Goal: Check status: Check status

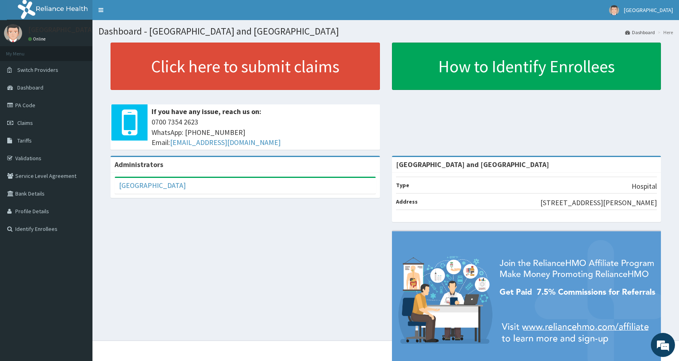
click at [25, 123] on span "Claims" at bounding box center [25, 122] width 16 height 7
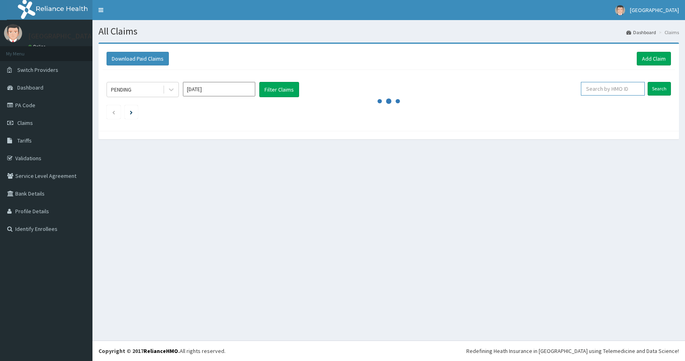
click at [630, 91] on input "text" at bounding box center [613, 89] width 64 height 14
click at [609, 90] on input "SUT/10119/D" at bounding box center [599, 89] width 59 height 14
type input "SUT/10119/D"
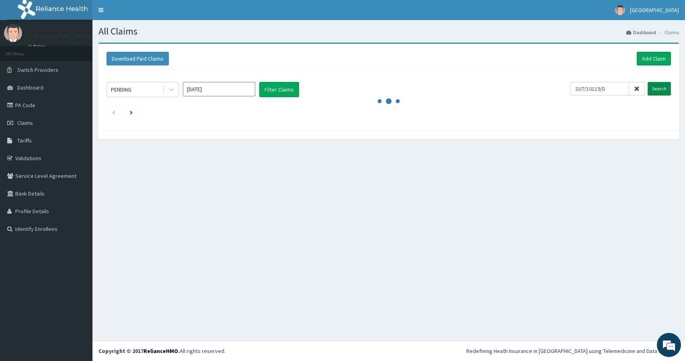
click at [658, 90] on input "Search" at bounding box center [659, 89] width 23 height 14
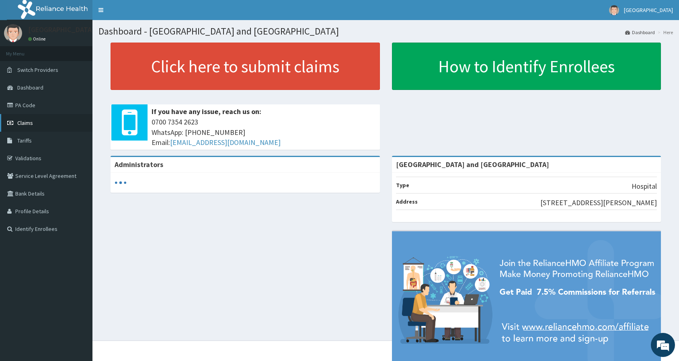
click at [25, 120] on span "Claims" at bounding box center [25, 122] width 16 height 7
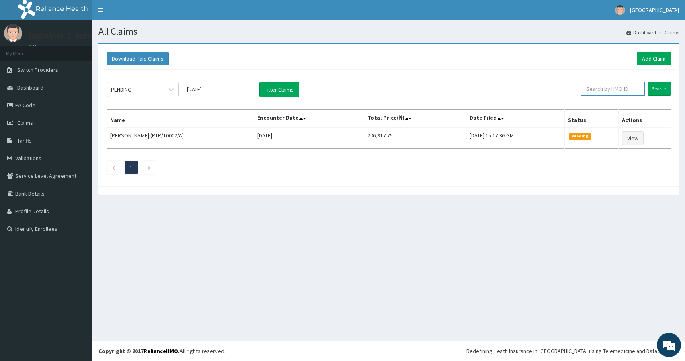
click at [613, 91] on input "text" at bounding box center [613, 89] width 64 height 14
paste input "SUT/10119/D"
click at [651, 90] on input "Search" at bounding box center [659, 89] width 23 height 14
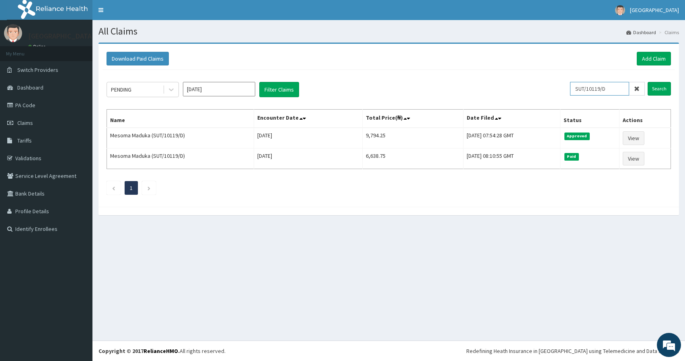
click at [622, 91] on input "SUT/10119/D" at bounding box center [599, 89] width 59 height 14
type input "SUT/10119/A"
click at [662, 88] on input "Search" at bounding box center [659, 89] width 23 height 14
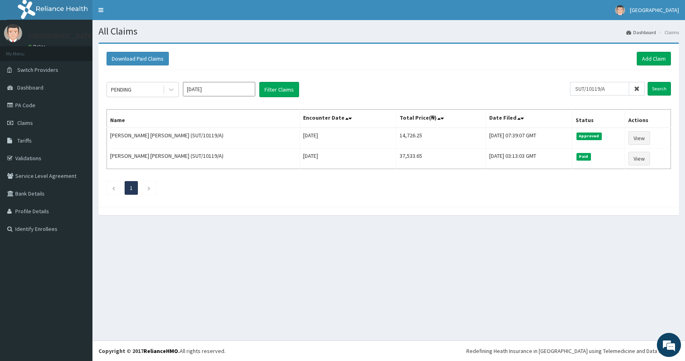
click at [277, 233] on div "All Claims Dashboard Claims Download Paid Claims Add Claim × Note you can only …" at bounding box center [388, 180] width 593 height 321
